Goal: Information Seeking & Learning: Learn about a topic

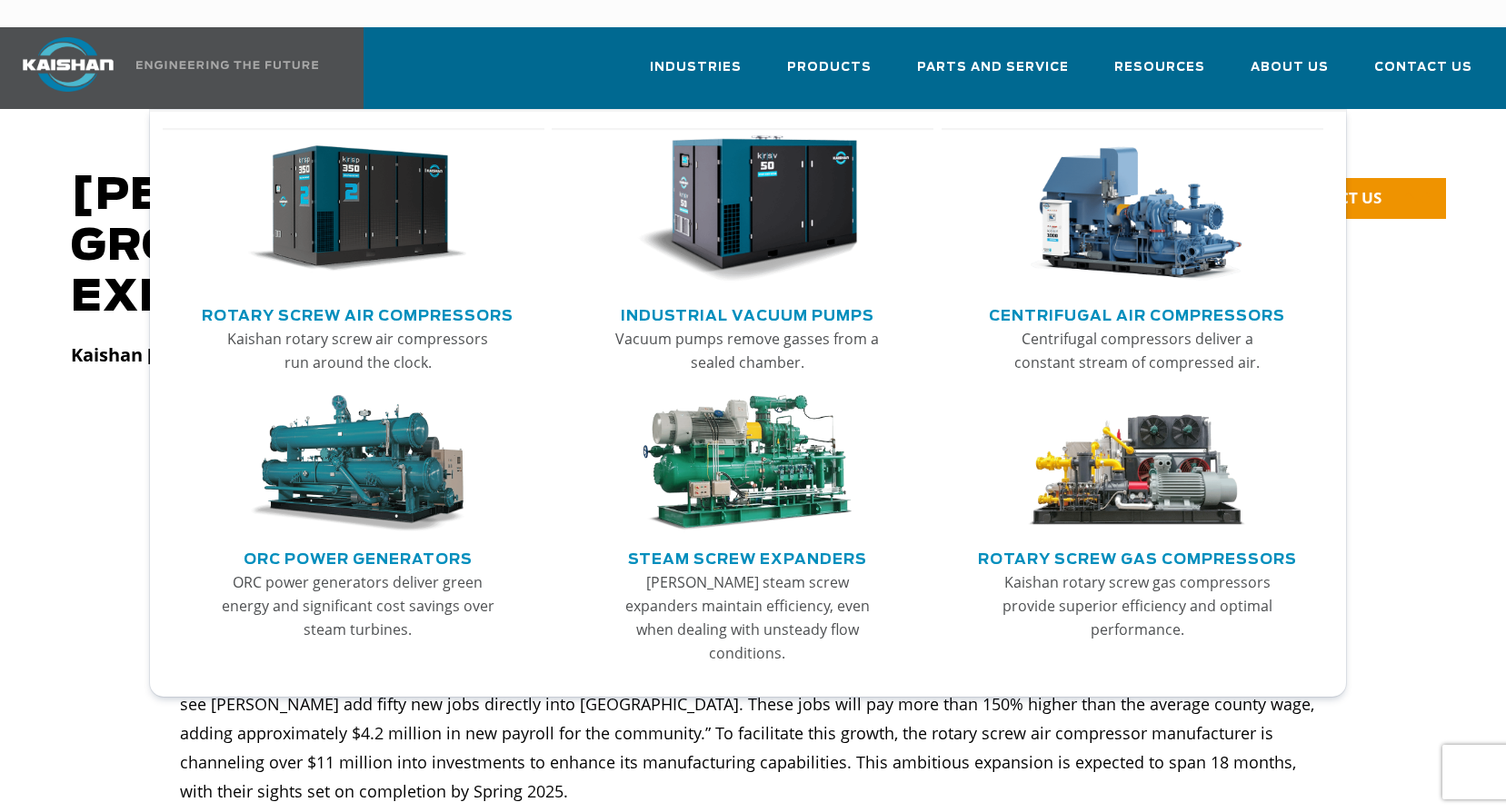
click at [759, 300] on link "Industrial Vacuum Pumps" at bounding box center [747, 313] width 253 height 27
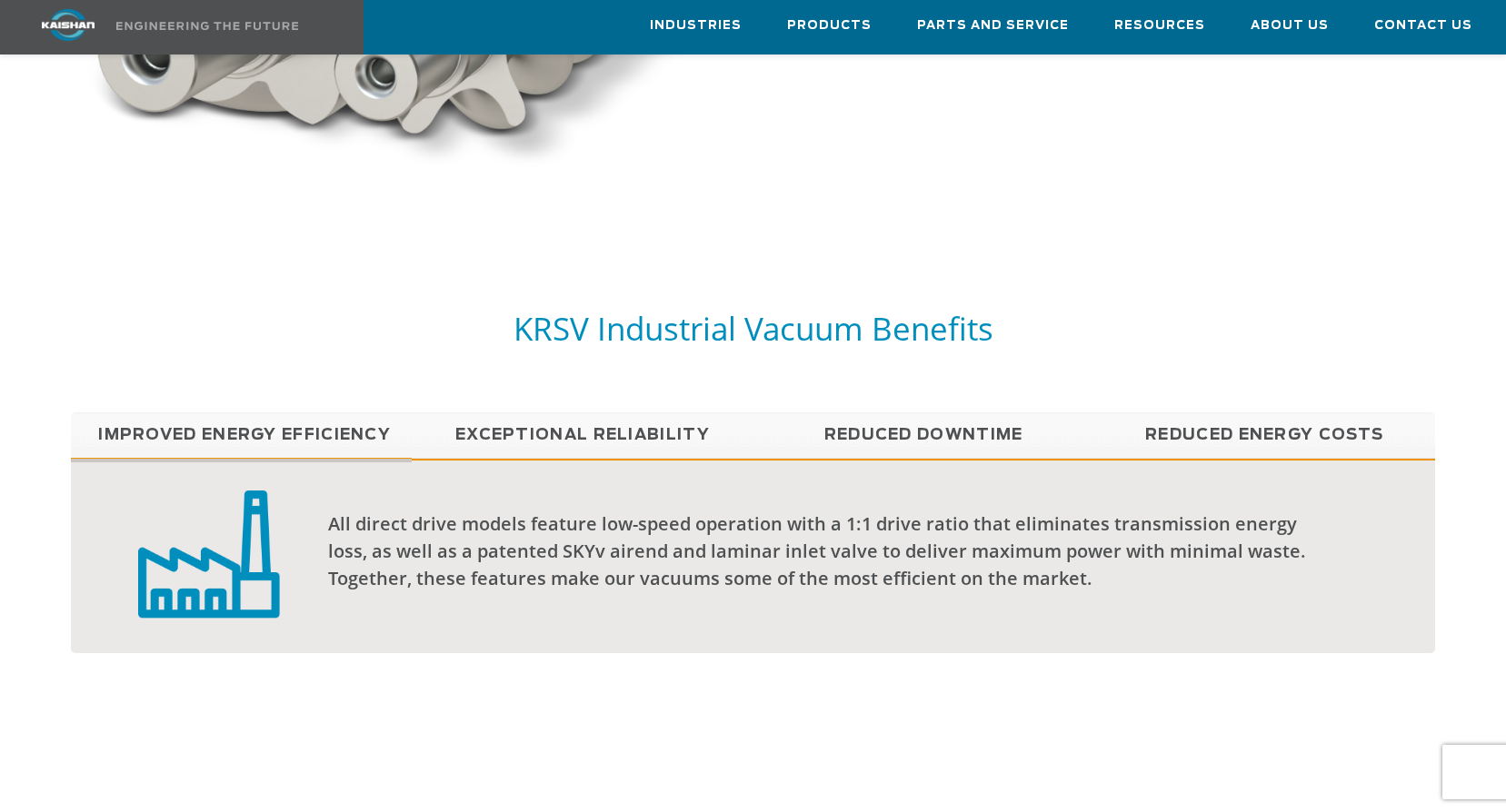
scroll to position [909, 0]
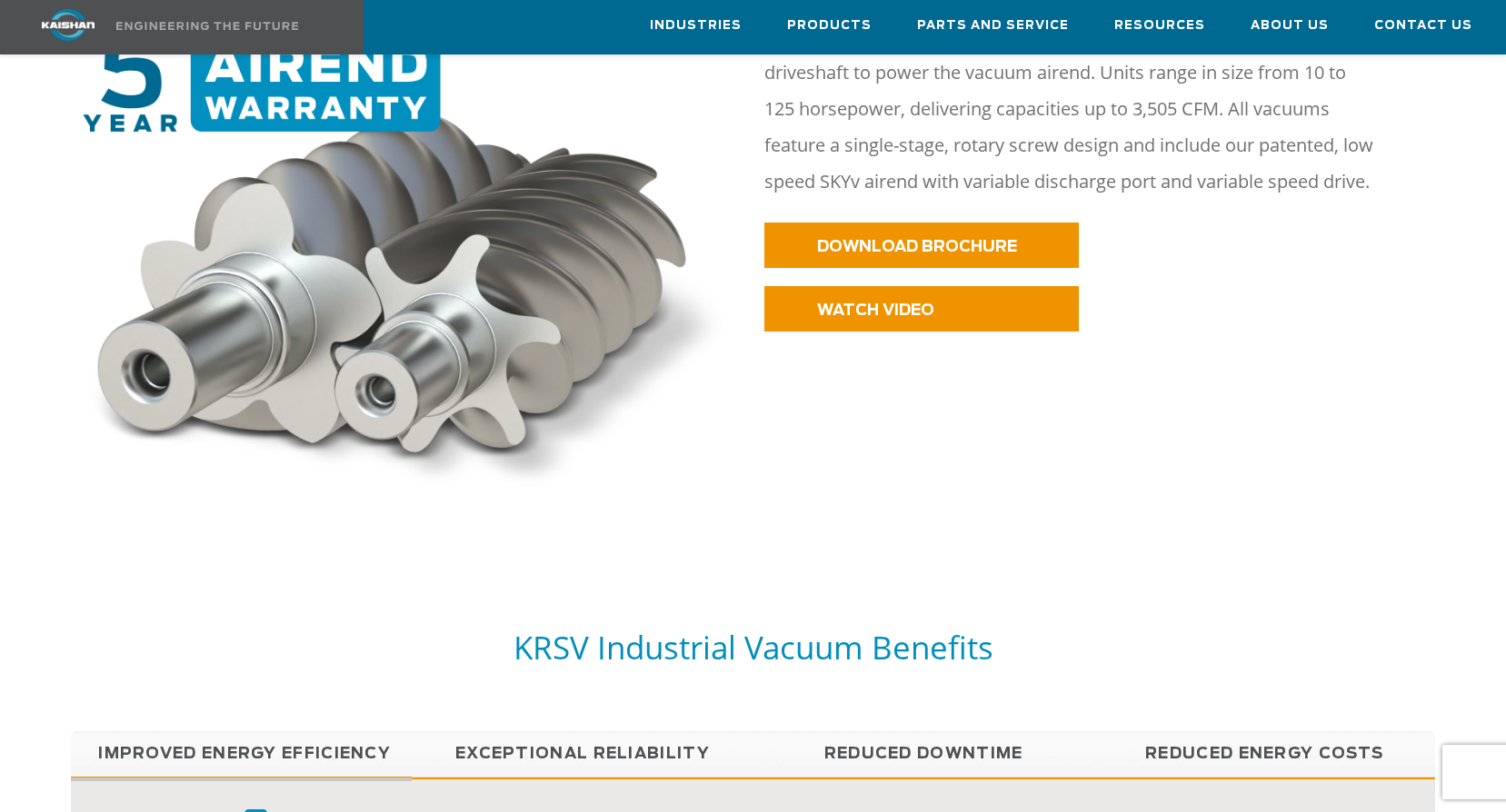
drag, startPoint x: 904, startPoint y: 473, endPoint x: 912, endPoint y: 467, distance: 10.0
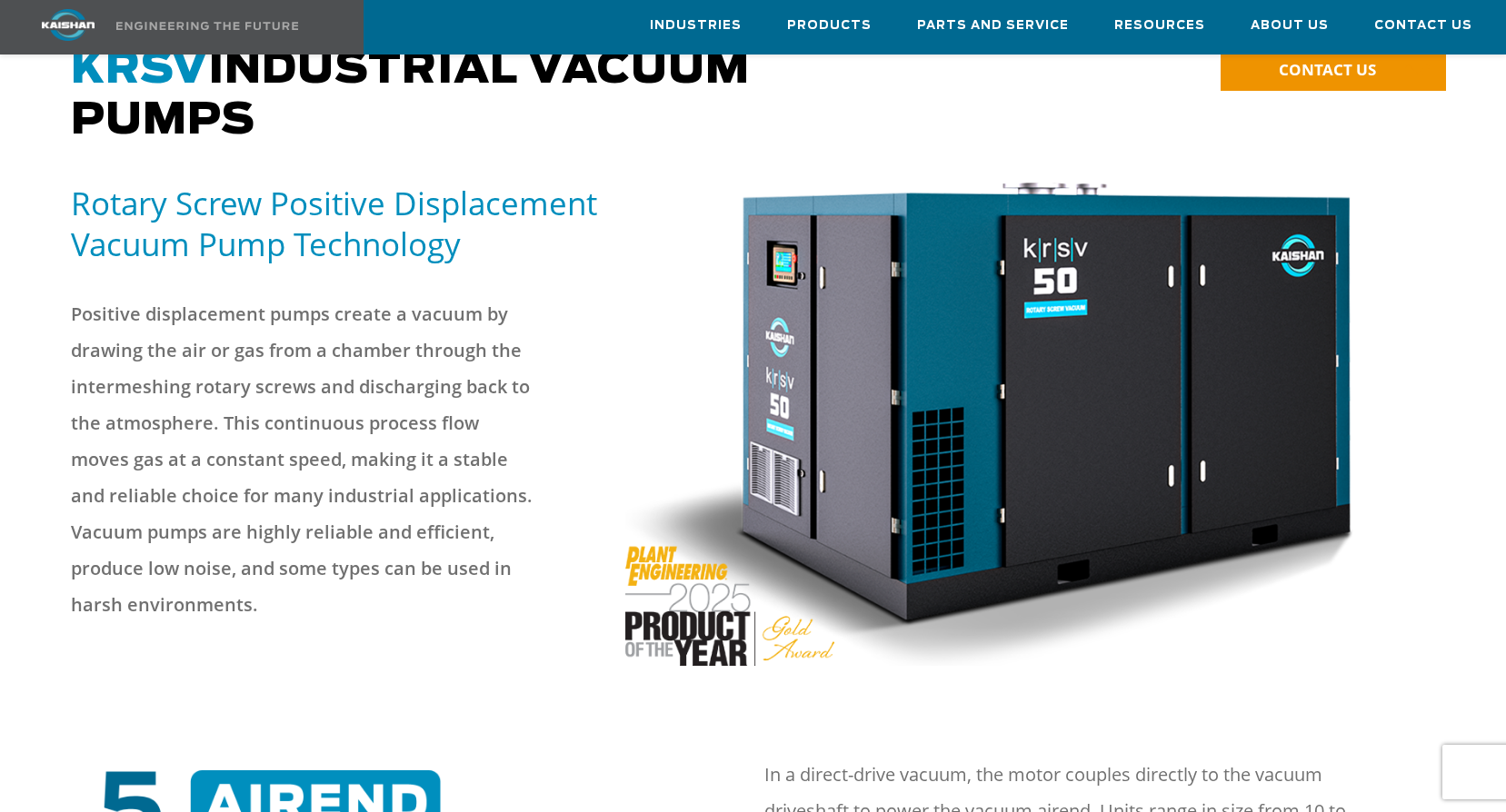
scroll to position [0, 0]
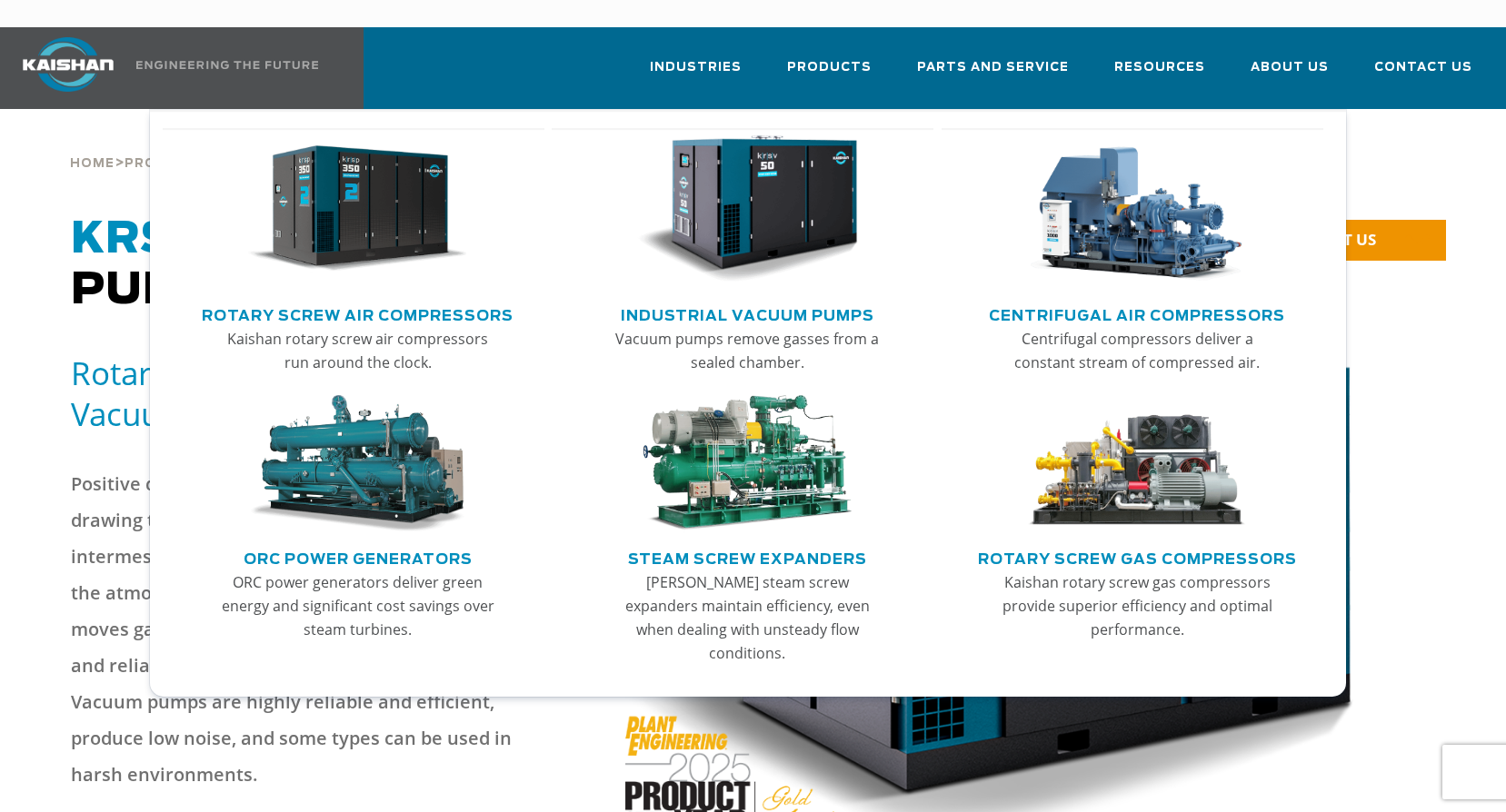
click at [1129, 300] on link "Centrifugal Air Compressors" at bounding box center [1136, 313] width 296 height 27
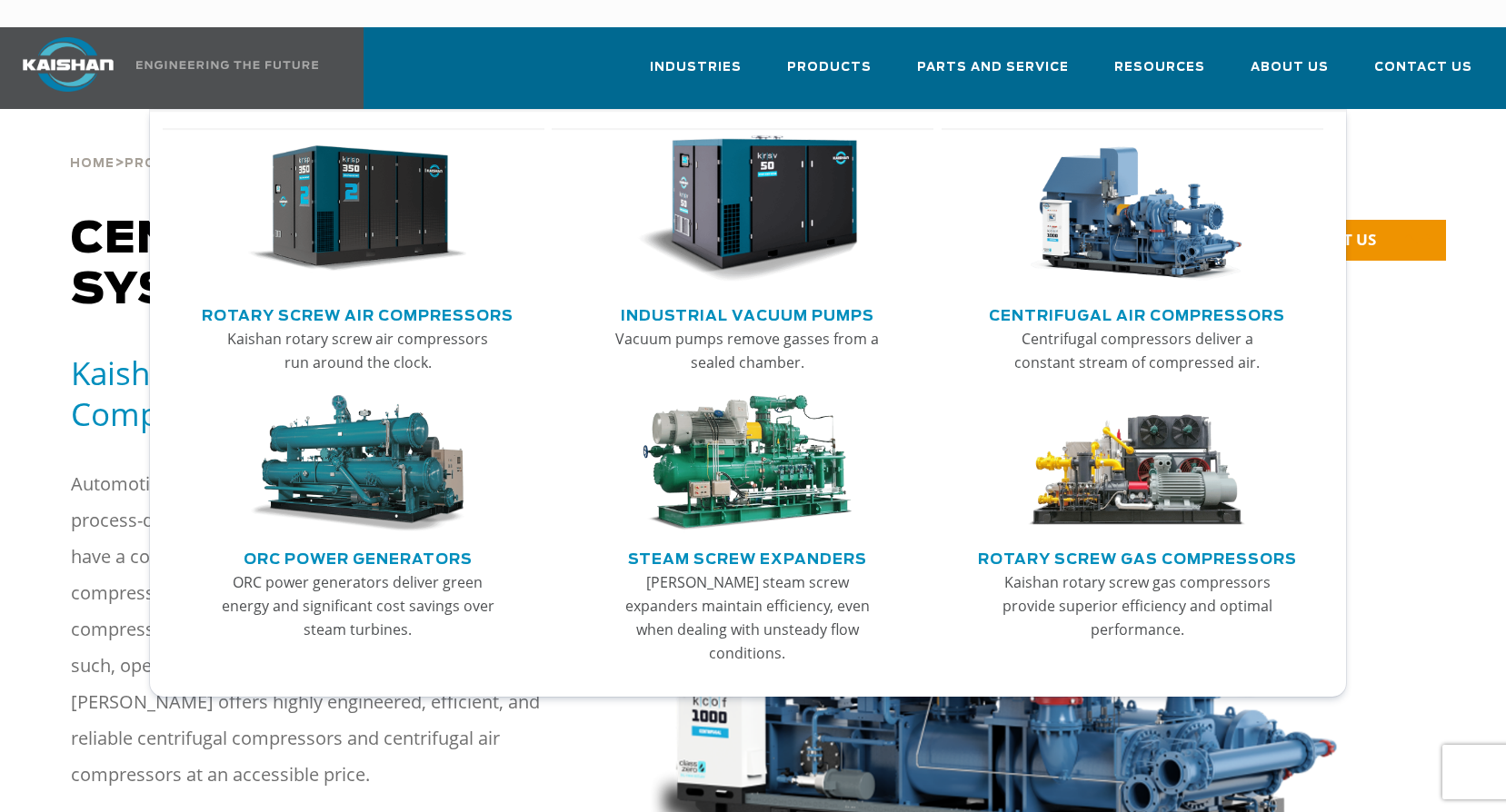
click at [382, 543] on link "ORC Power Generators" at bounding box center [357, 556] width 229 height 27
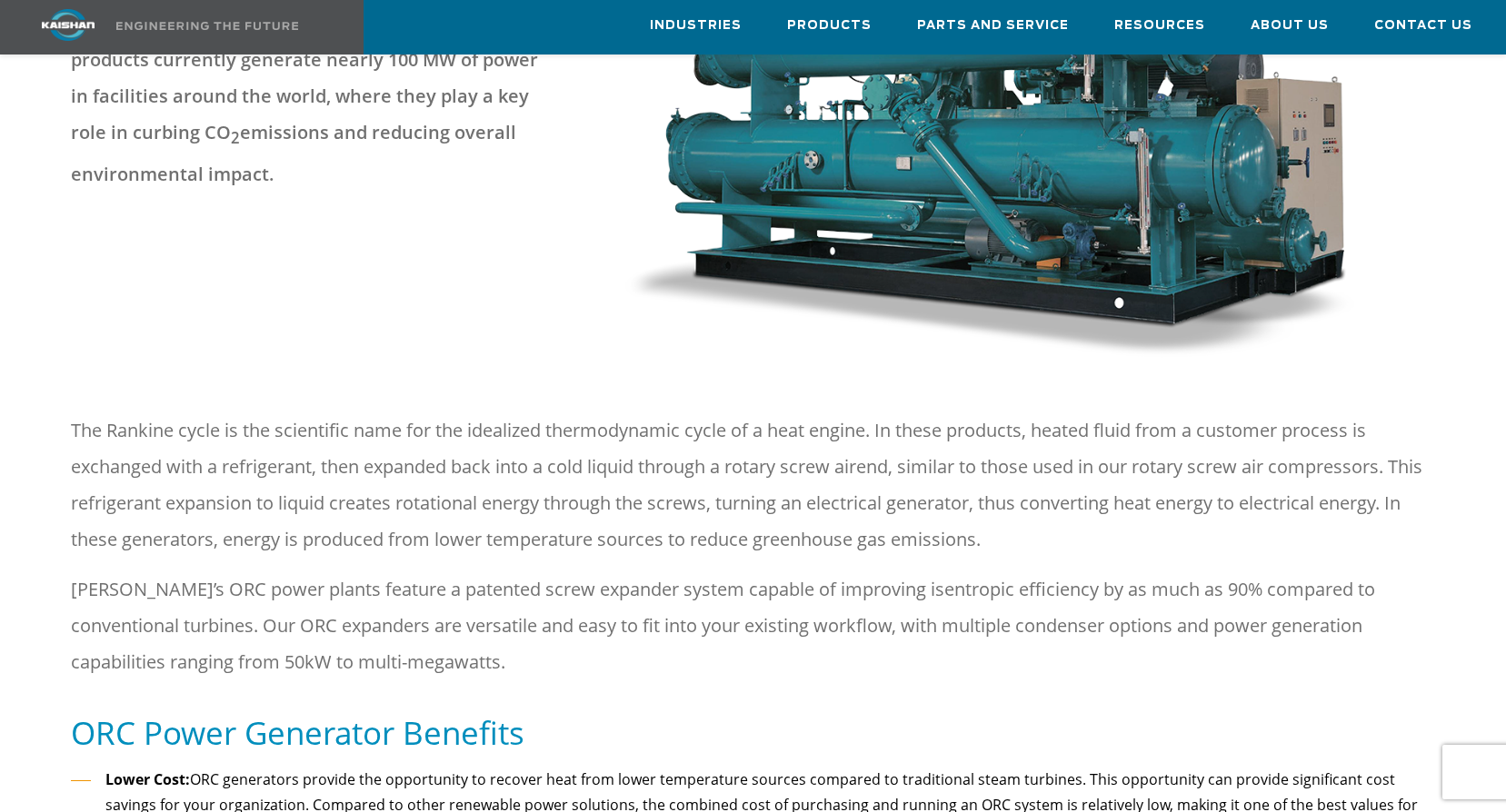
scroll to position [454, 0]
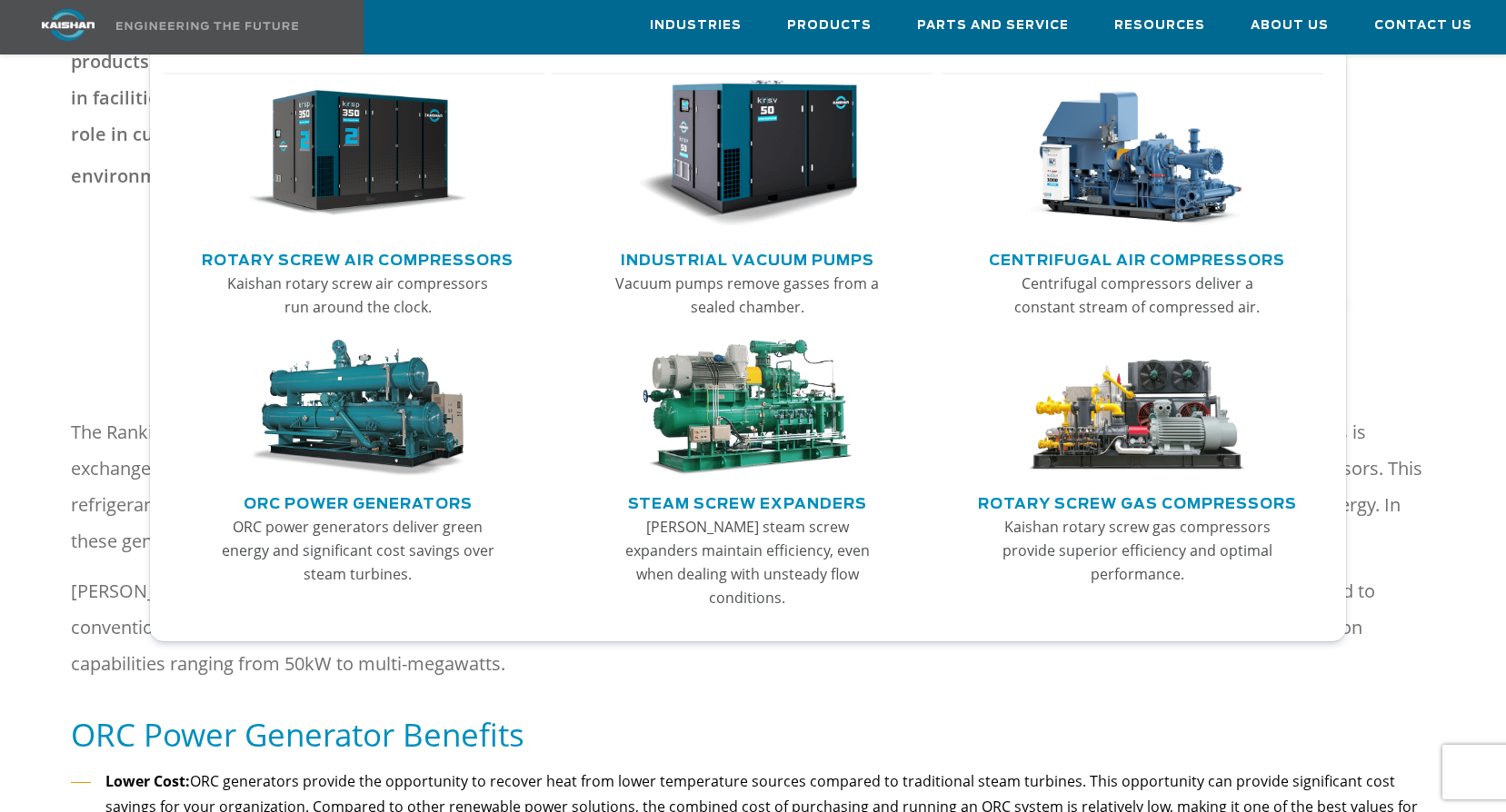
click at [1102, 496] on link "Rotary Screw Gas Compressors" at bounding box center [1137, 501] width 319 height 27
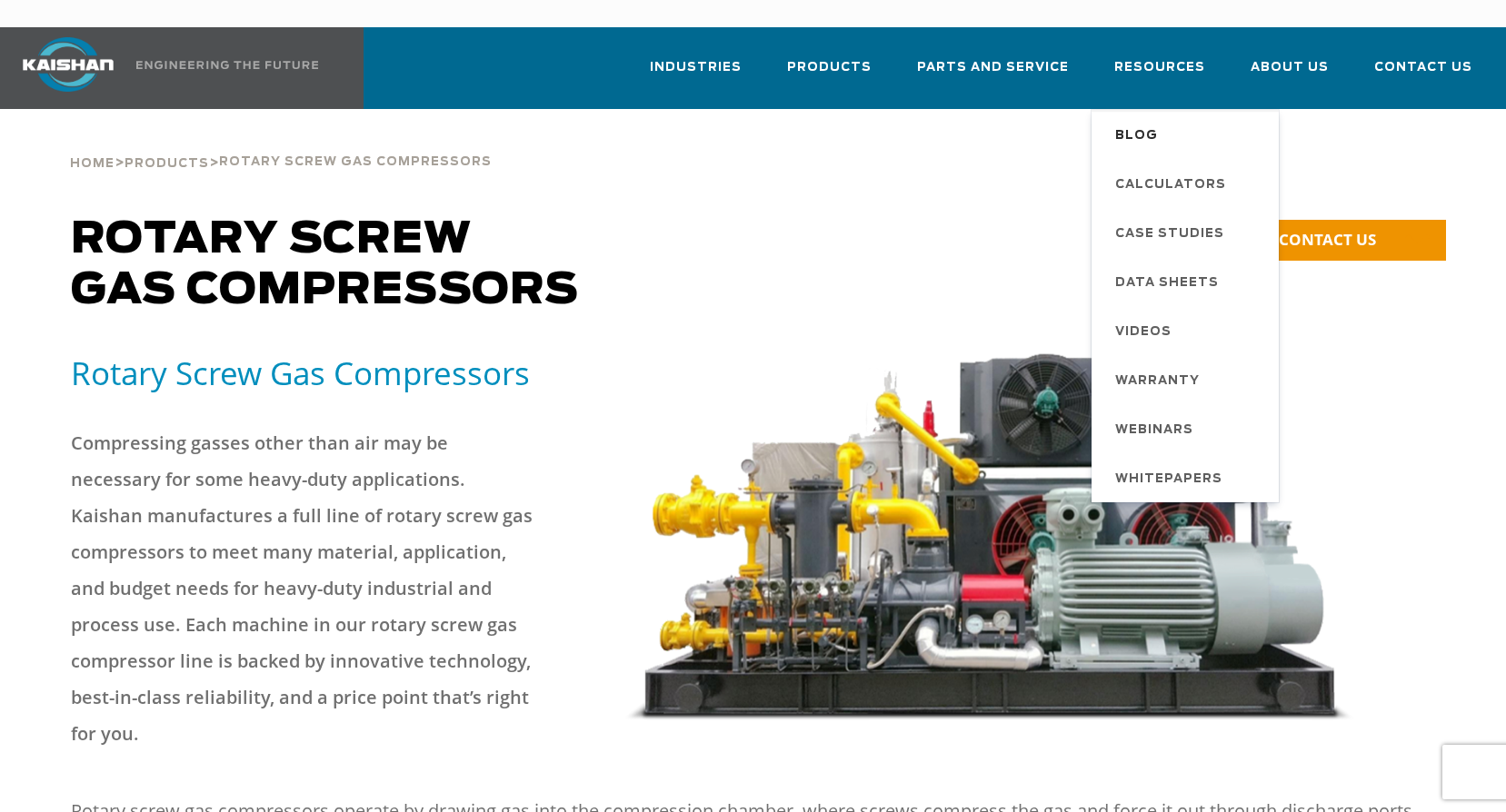
click at [1141, 121] on span "Blog" at bounding box center [1136, 135] width 43 height 31
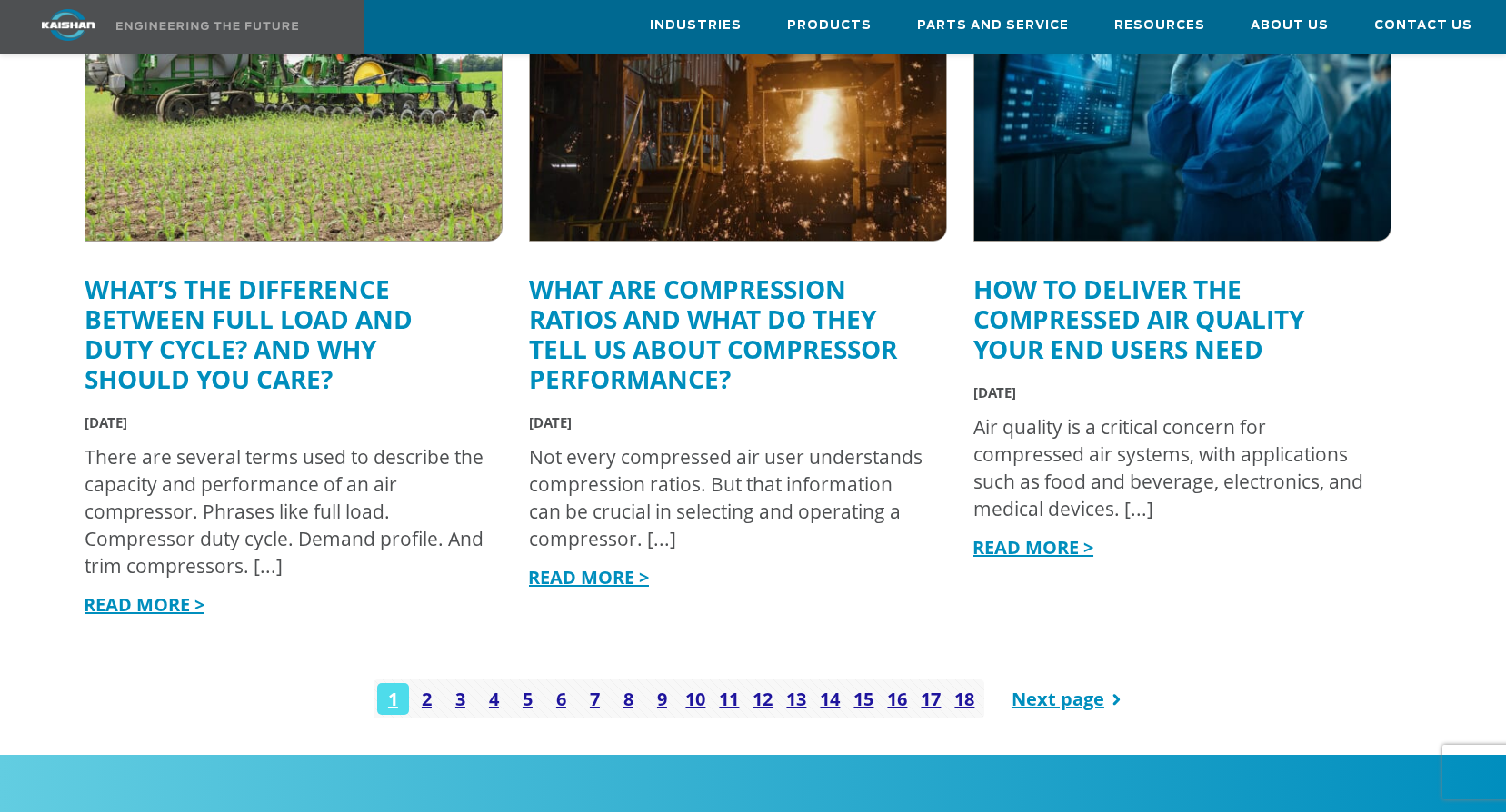
scroll to position [2271, 0]
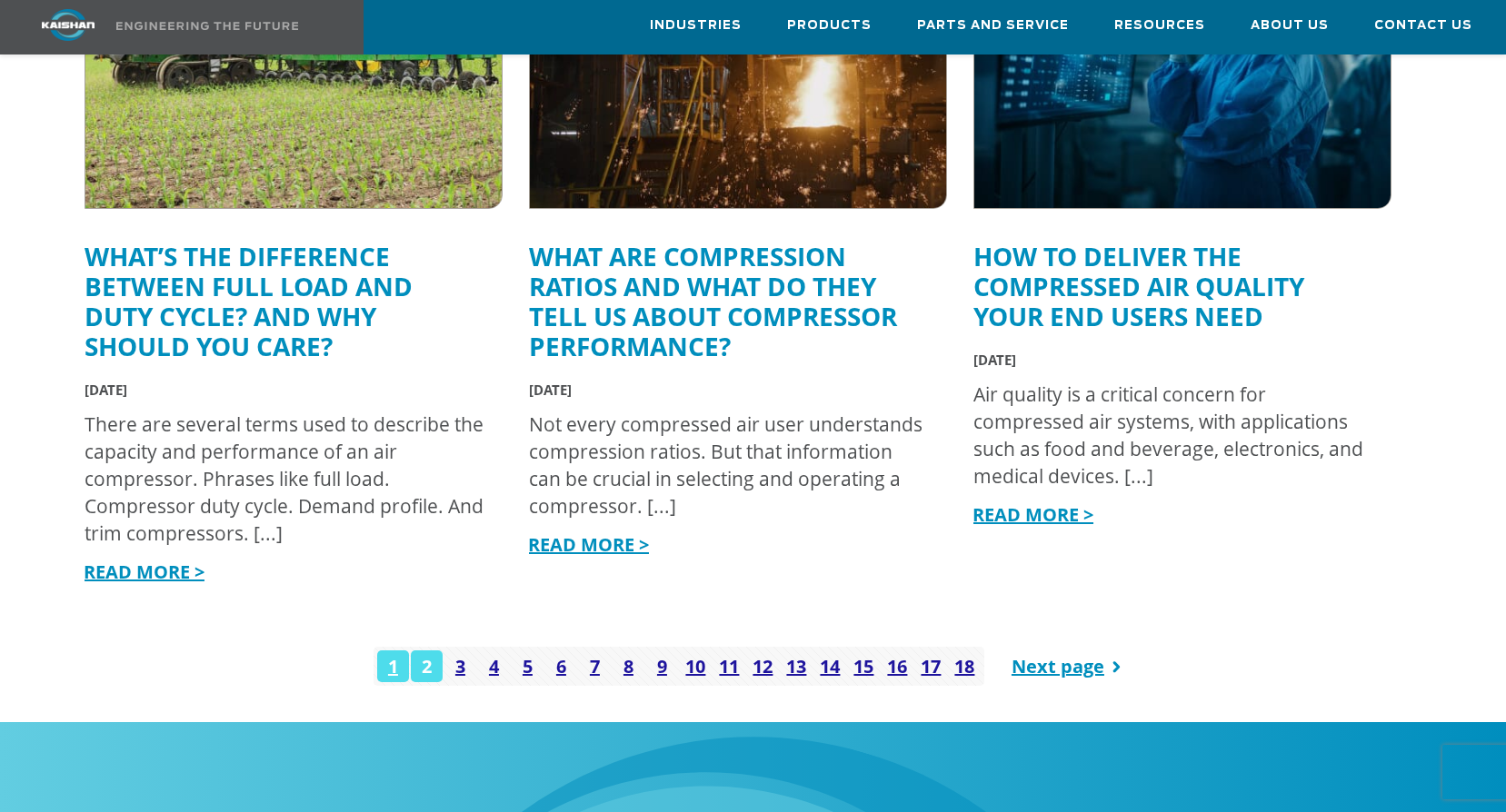
click at [439, 651] on link "2" at bounding box center [426, 666] width 32 height 32
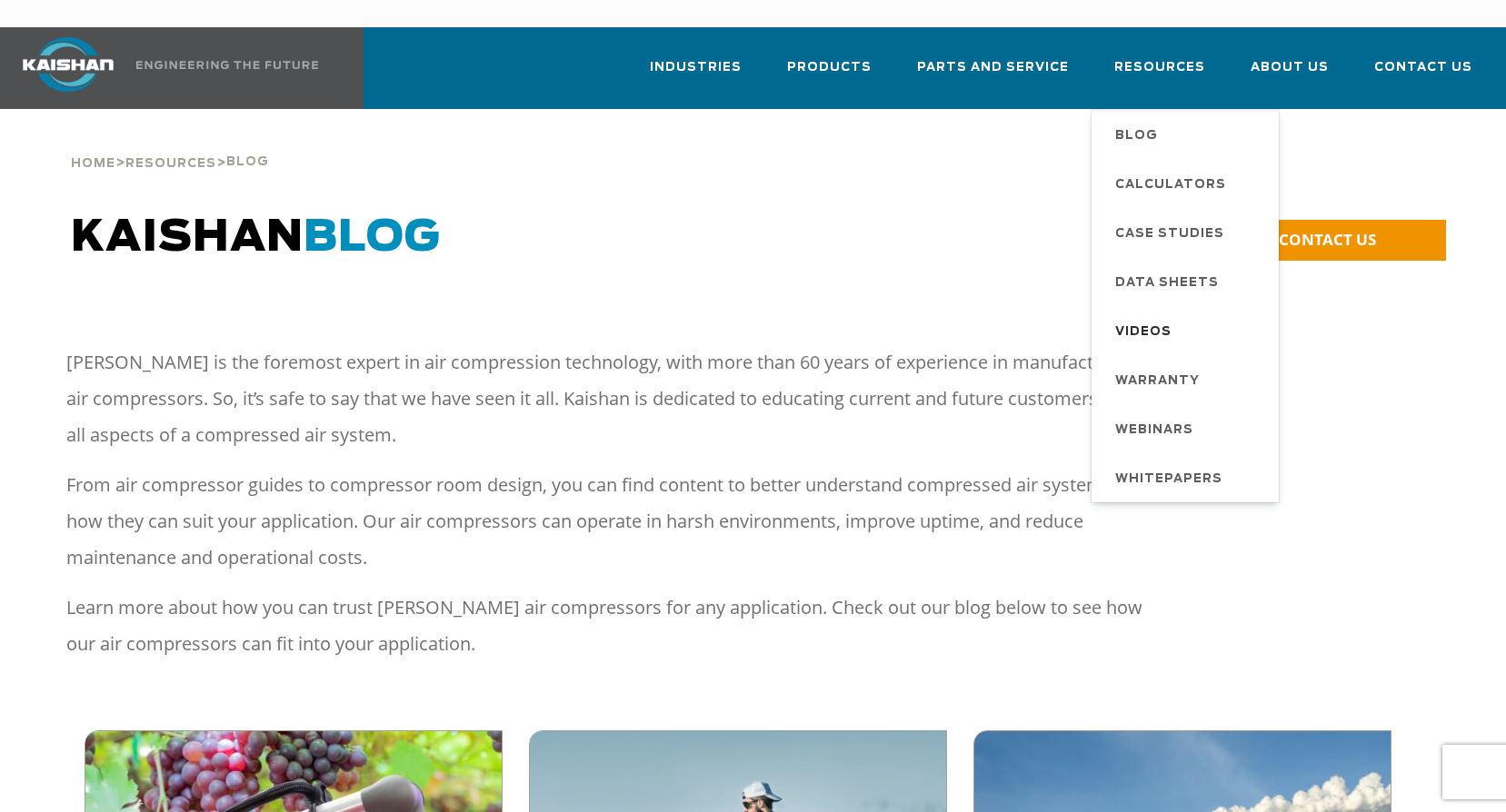
click at [1155, 317] on span "Videos" at bounding box center [1143, 332] width 57 height 31
click at [1164, 464] on span "Whitepapers" at bounding box center [1168, 479] width 107 height 31
click at [1147, 317] on span "Videos" at bounding box center [1143, 332] width 57 height 31
